Goal: Task Accomplishment & Management: Use online tool/utility

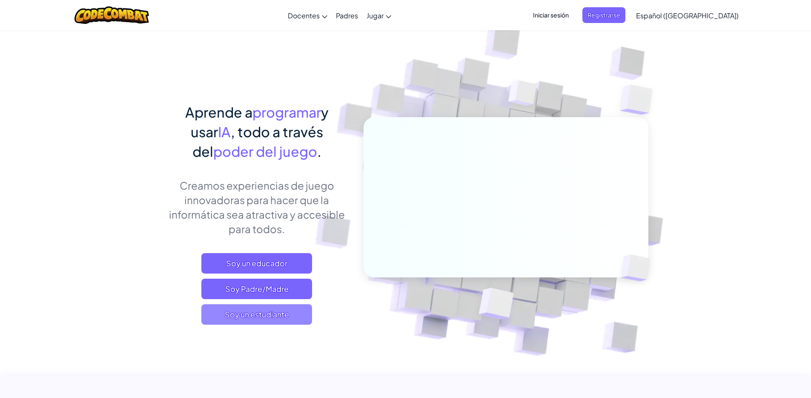
click at [263, 314] on font "Soy un estudiante" at bounding box center [257, 314] width 64 height 10
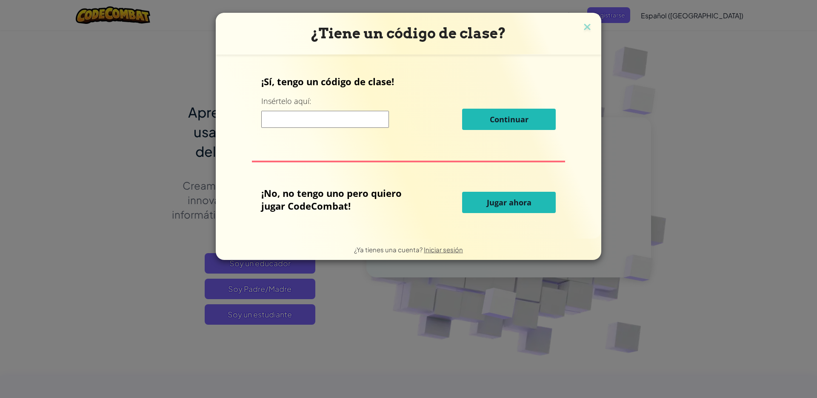
click at [478, 208] on button "Jugar ahora" at bounding box center [509, 202] width 94 height 21
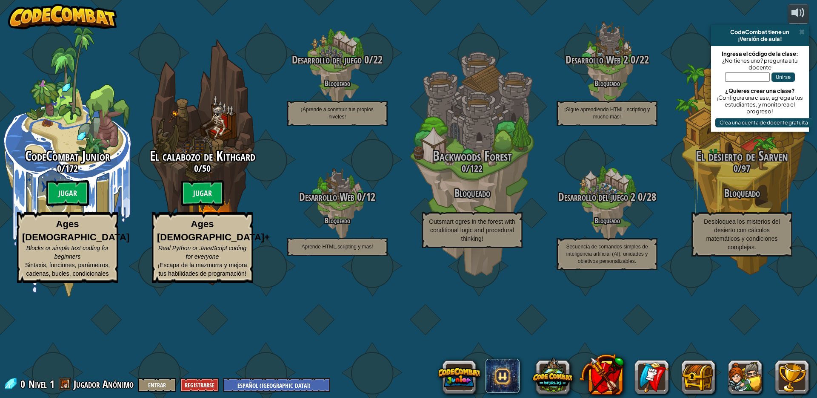
select select "es-419"
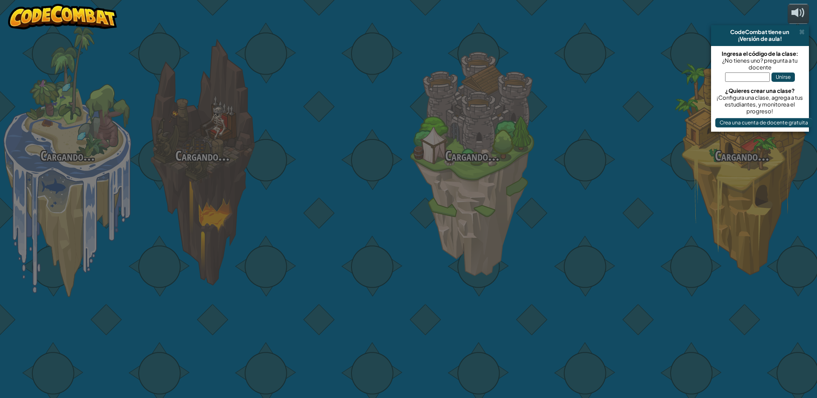
select select "es-419"
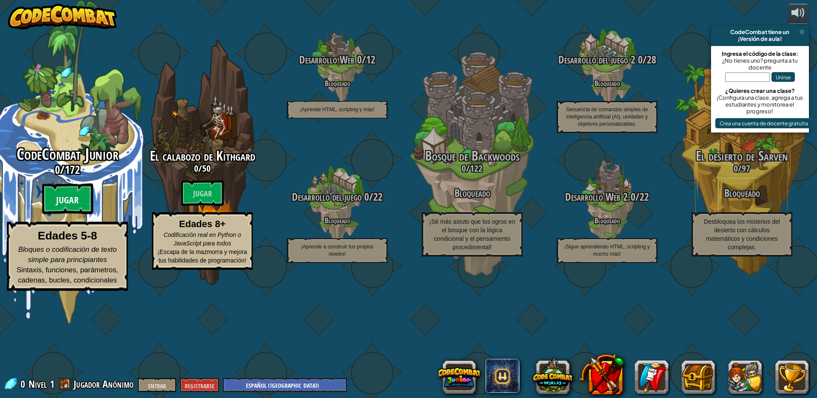
click at [66, 214] on btn "Jugar" at bounding box center [67, 198] width 51 height 31
select select "es-419"
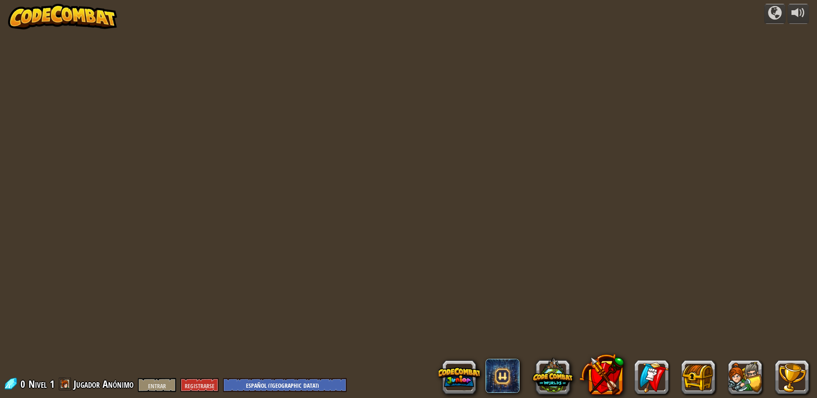
select select "es-419"
